Goal: Transaction & Acquisition: Purchase product/service

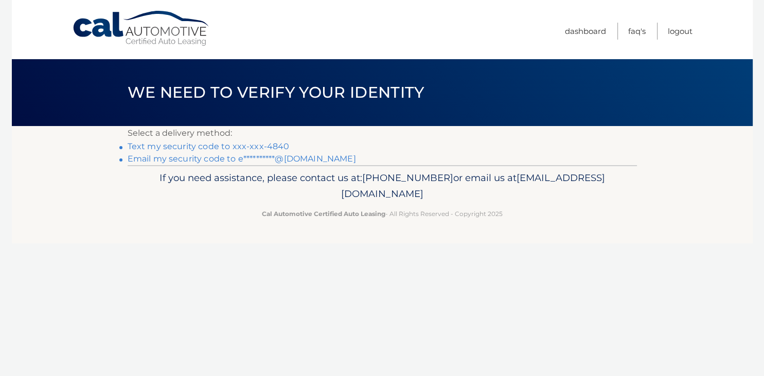
click at [270, 144] on link "Text my security code to xxx-xxx-4840" at bounding box center [209, 147] width 162 height 10
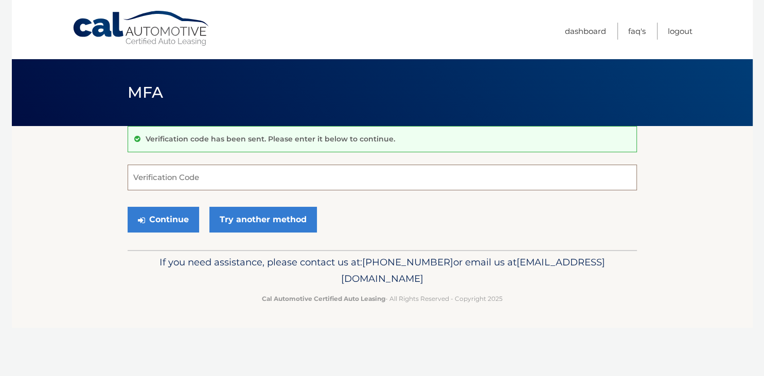
click at [231, 177] on input "Verification Code" at bounding box center [383, 178] width 510 height 26
type input "293678"
click at [171, 227] on button "Continue" at bounding box center [164, 220] width 72 height 26
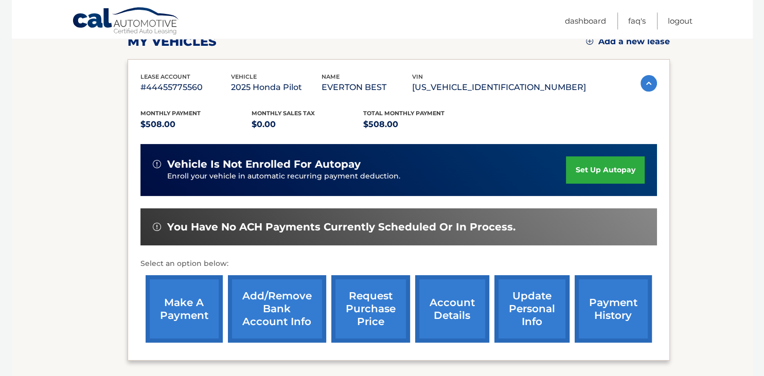
scroll to position [109, 0]
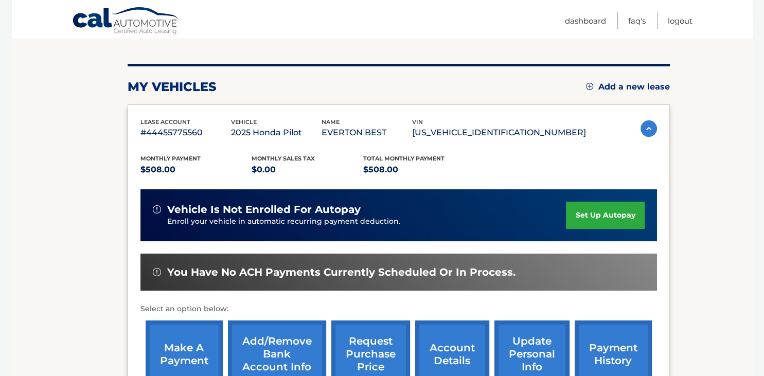
click at [571, 217] on link "set up autopay" at bounding box center [605, 215] width 78 height 27
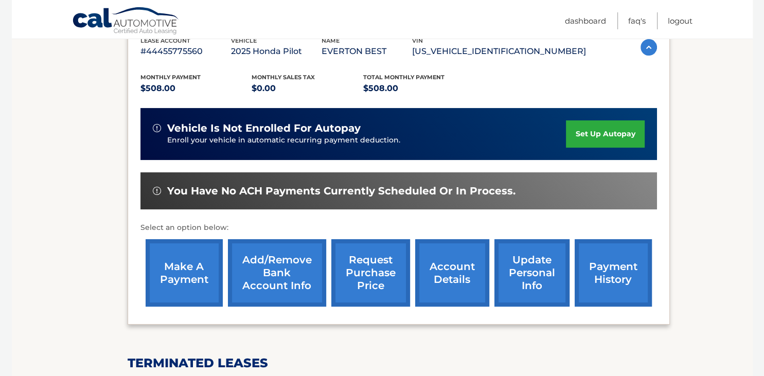
scroll to position [217, 0]
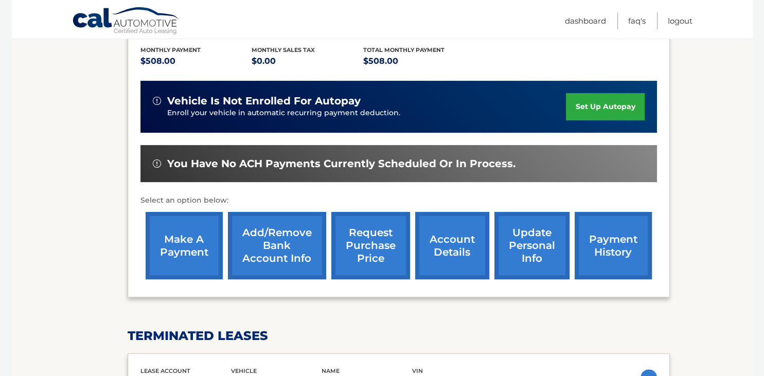
click at [171, 261] on link "make a payment" at bounding box center [184, 245] width 77 height 67
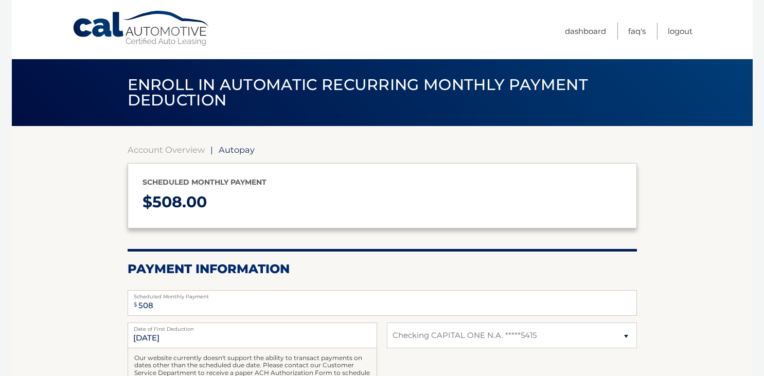
select select "ODE0ODNiZDYtMzc2MC00NjI5LTk0ZDQtYTEzZmM4NTA0OGRk"
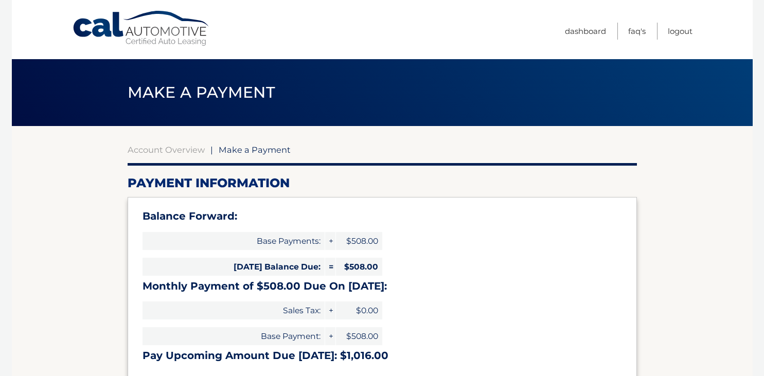
select select "ODE0ODNiZDYtMzc2MC00NjI5LTk0ZDQtYTEzZmM4NTA0OGRk"
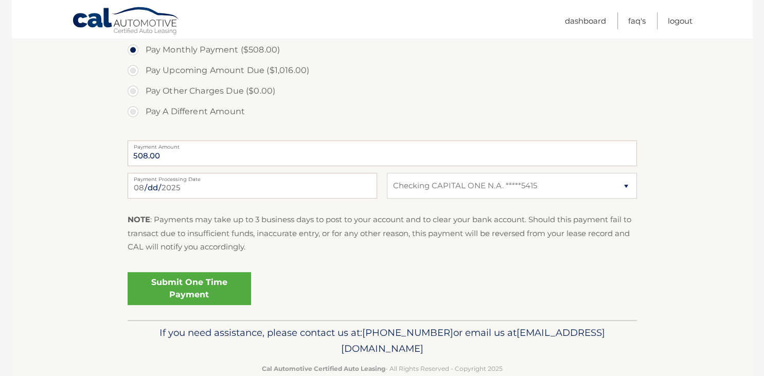
scroll to position [402, 0]
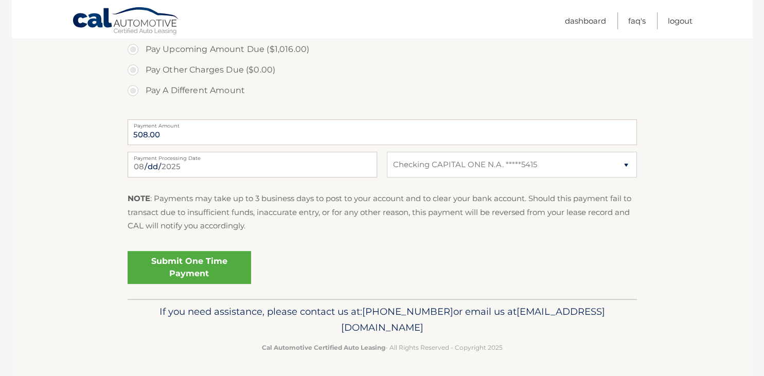
click at [194, 263] on link "Submit One Time Payment" at bounding box center [190, 267] width 124 height 33
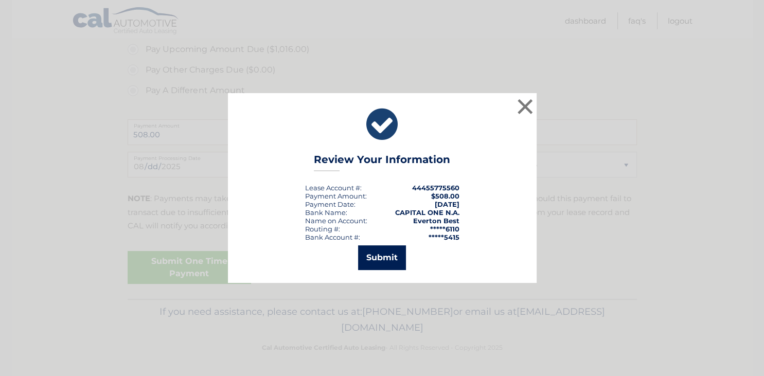
click at [387, 260] on button "Submit" at bounding box center [382, 258] width 48 height 25
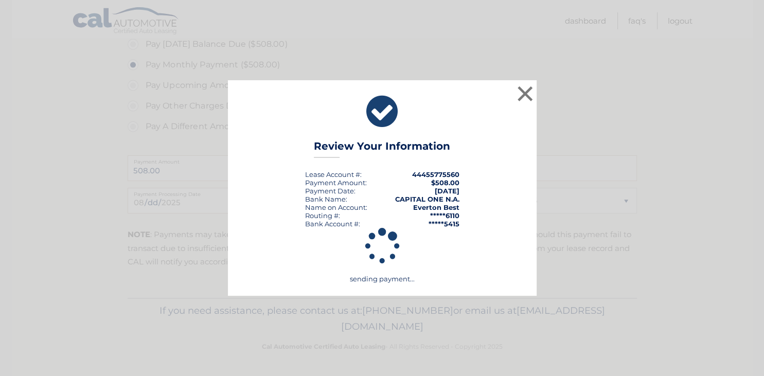
scroll to position [365, 0]
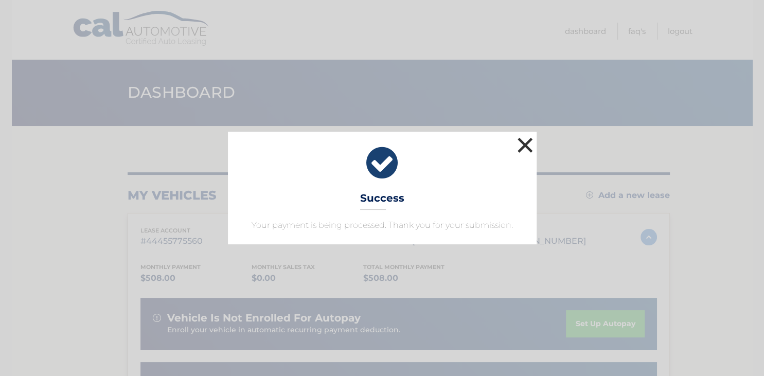
click at [527, 147] on button "×" at bounding box center [525, 145] width 21 height 21
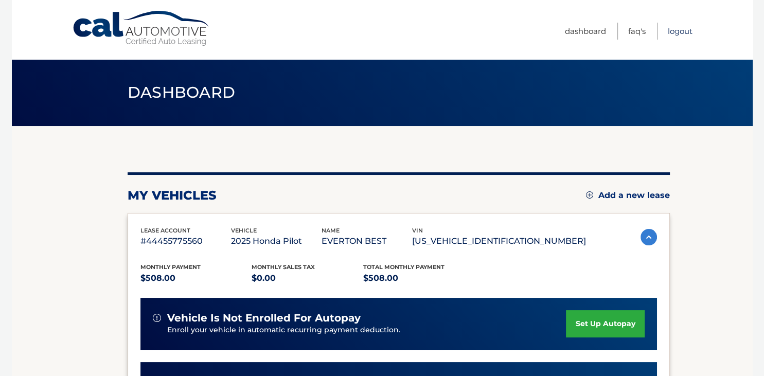
click at [689, 25] on link "Logout" at bounding box center [680, 31] width 25 height 17
